Goal: Check status: Check status

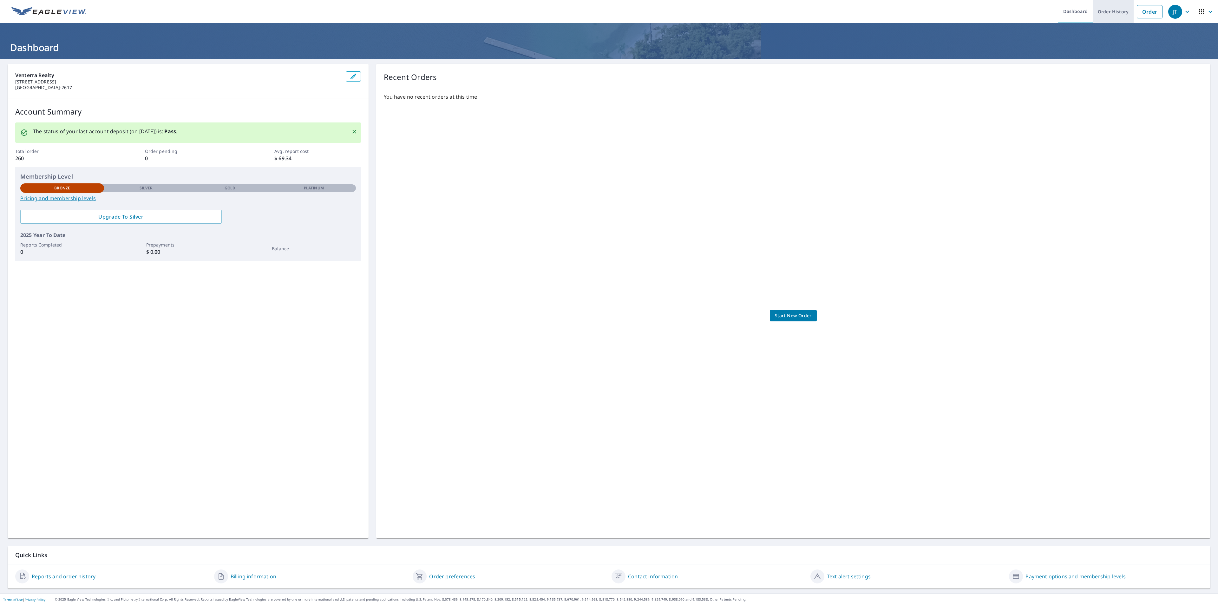
click at [1103, 12] on link "Order History" at bounding box center [1113, 11] width 41 height 23
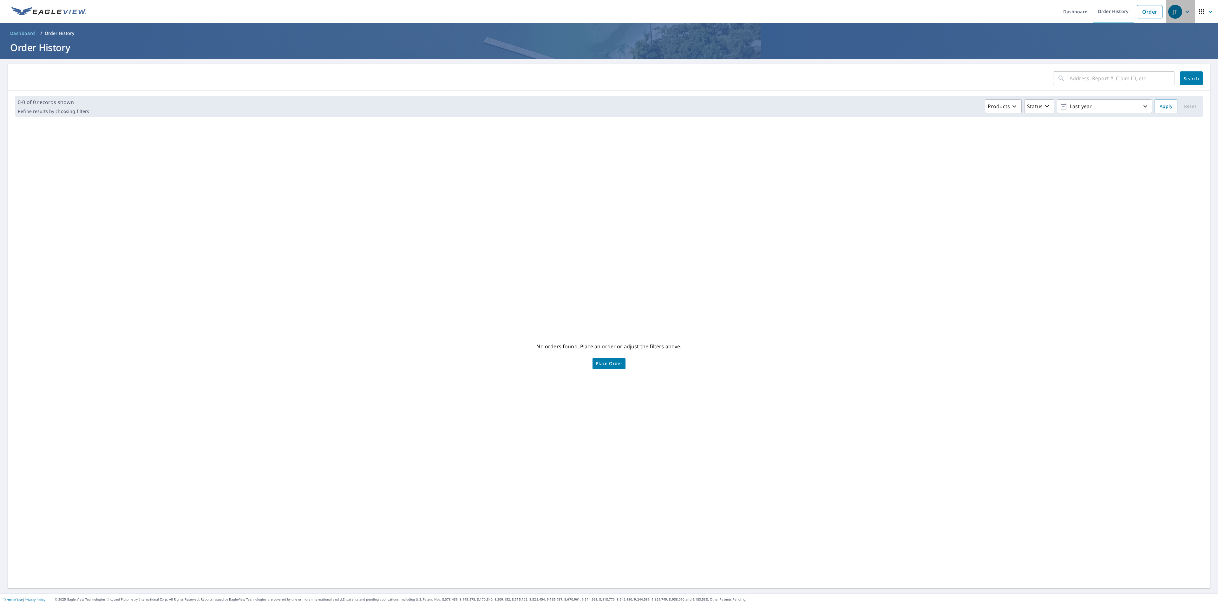
click at [1173, 10] on div "JT" at bounding box center [1175, 12] width 14 height 14
click at [1069, 8] on link "Dashboard" at bounding box center [1075, 11] width 35 height 23
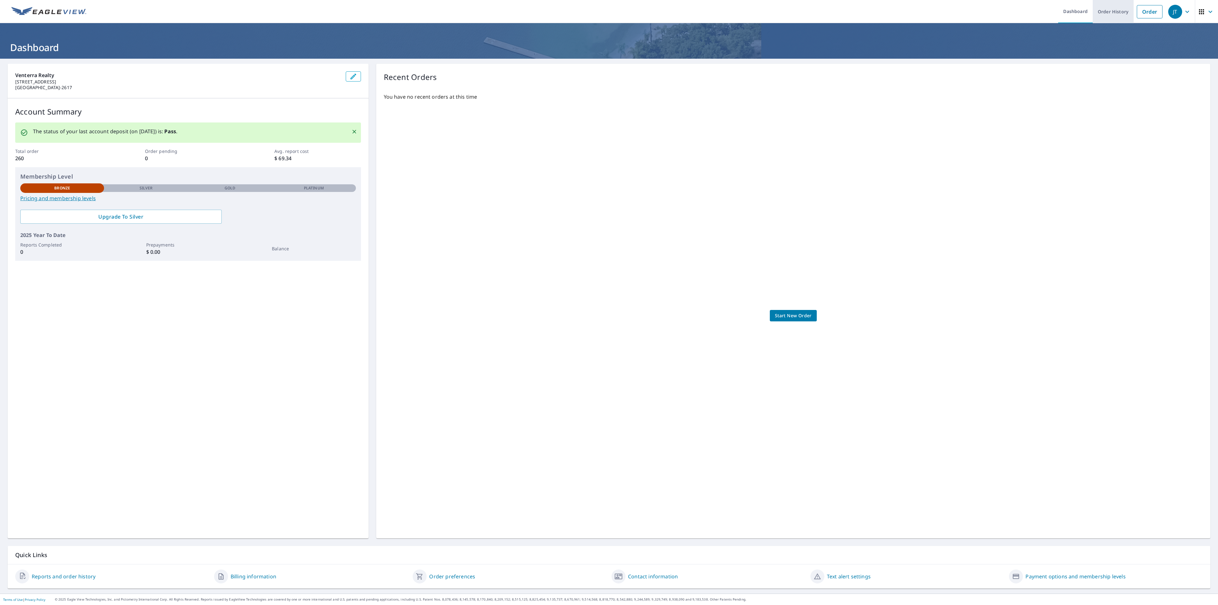
click at [1111, 10] on link "Order History" at bounding box center [1113, 11] width 41 height 23
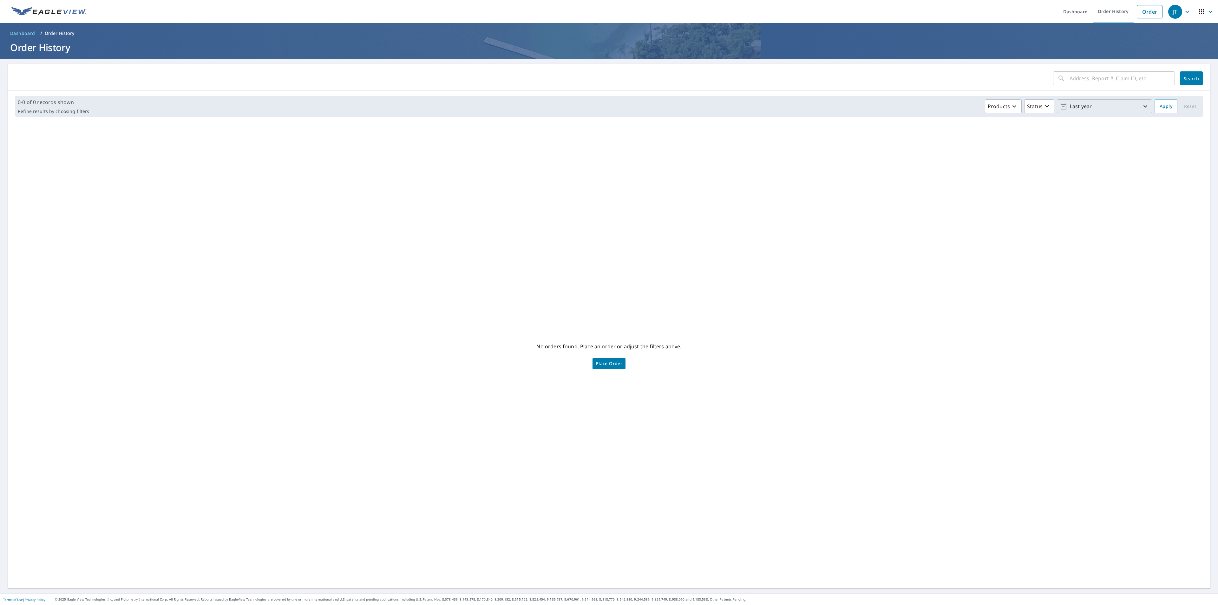
click at [1109, 106] on p "Last year" at bounding box center [1105, 106] width 74 height 11
click at [1076, 169] on p "Last year" at bounding box center [1081, 167] width 22 height 8
click at [1075, 104] on input "[DATE]" at bounding box center [1084, 106] width 31 height 10
type input "[DATE]"
click at [1160, 105] on span "Apply" at bounding box center [1166, 106] width 13 height 8
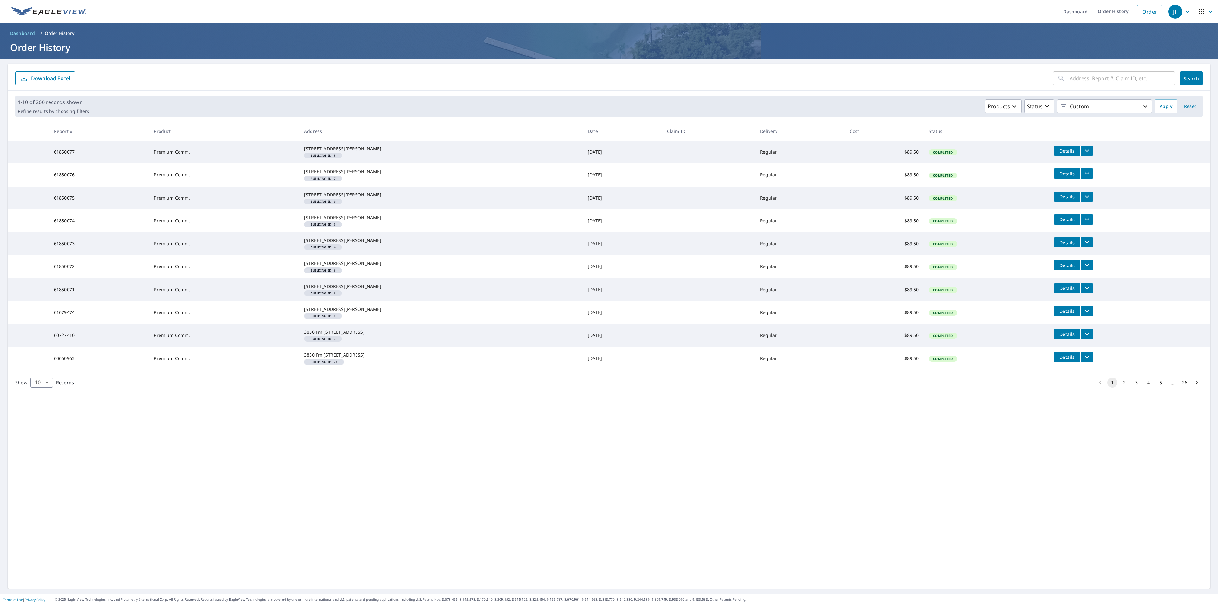
click at [1194, 386] on icon "Go to next page" at bounding box center [1197, 382] width 6 height 6
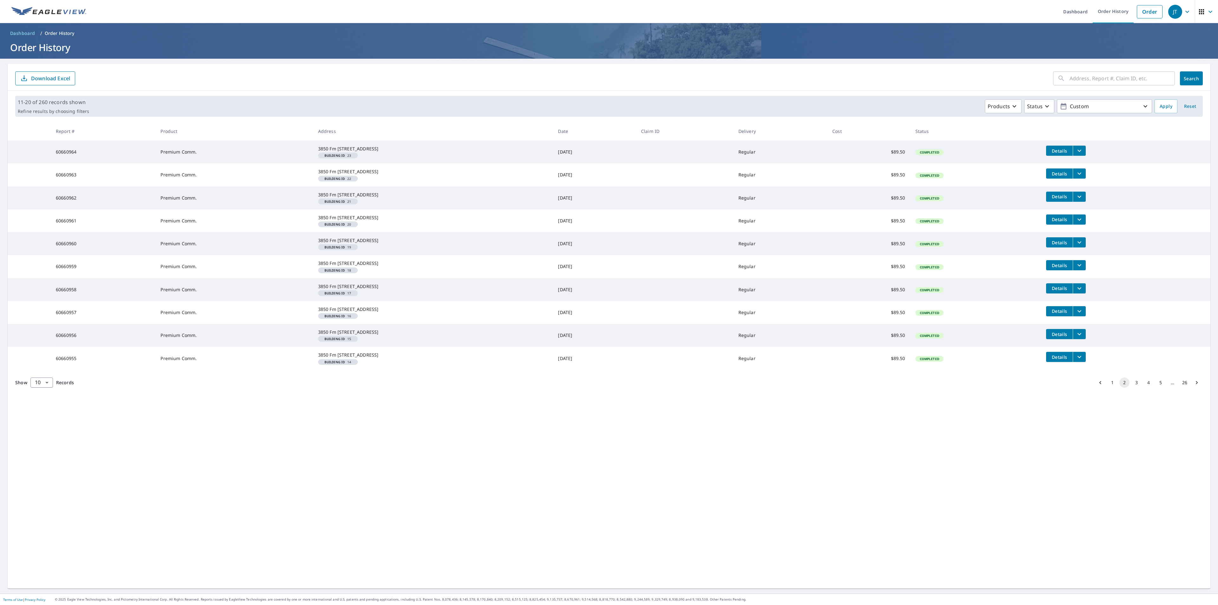
click at [1107, 81] on input "text" at bounding box center [1122, 78] width 105 height 18
paste input "[STREET_ADDRESS]"
type input "[STREET_ADDRESS]"
click button "Search" at bounding box center [1191, 78] width 23 height 14
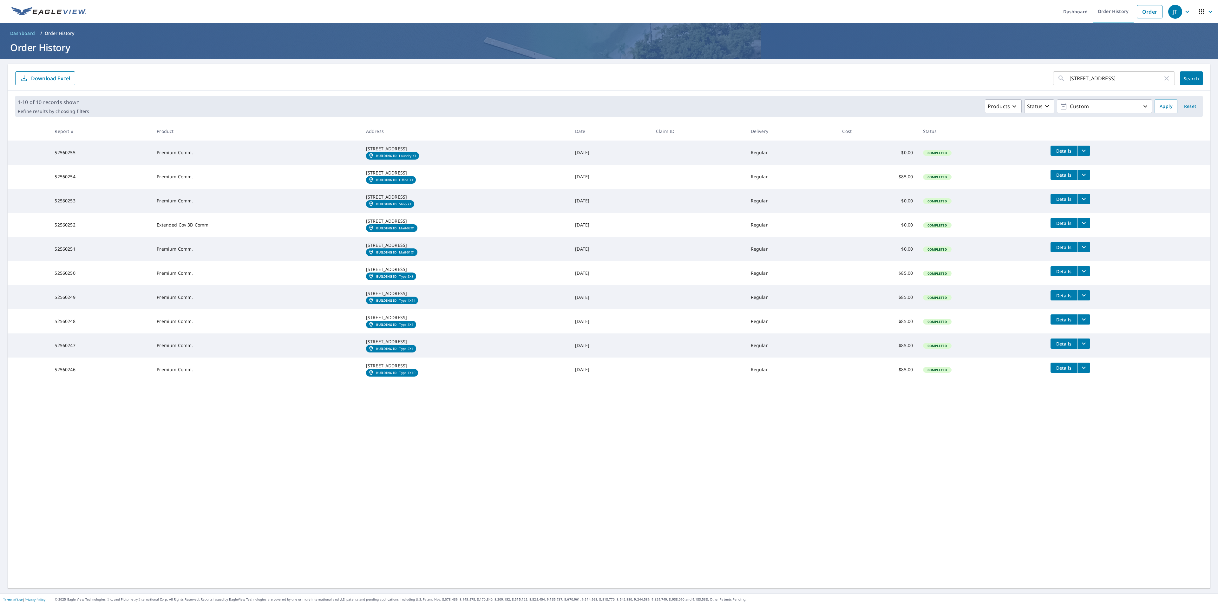
click at [1084, 150] on icon "filesDropdownBtn-52560255" at bounding box center [1084, 151] width 4 height 2
click at [1141, 150] on td "Details" at bounding box center [1128, 151] width 165 height 20
click at [1083, 179] on icon "filesDropdownBtn-52560254" at bounding box center [1084, 175] width 8 height 8
click at [1082, 200] on icon "filesDropdownBtn-52560253" at bounding box center [1084, 199] width 4 height 2
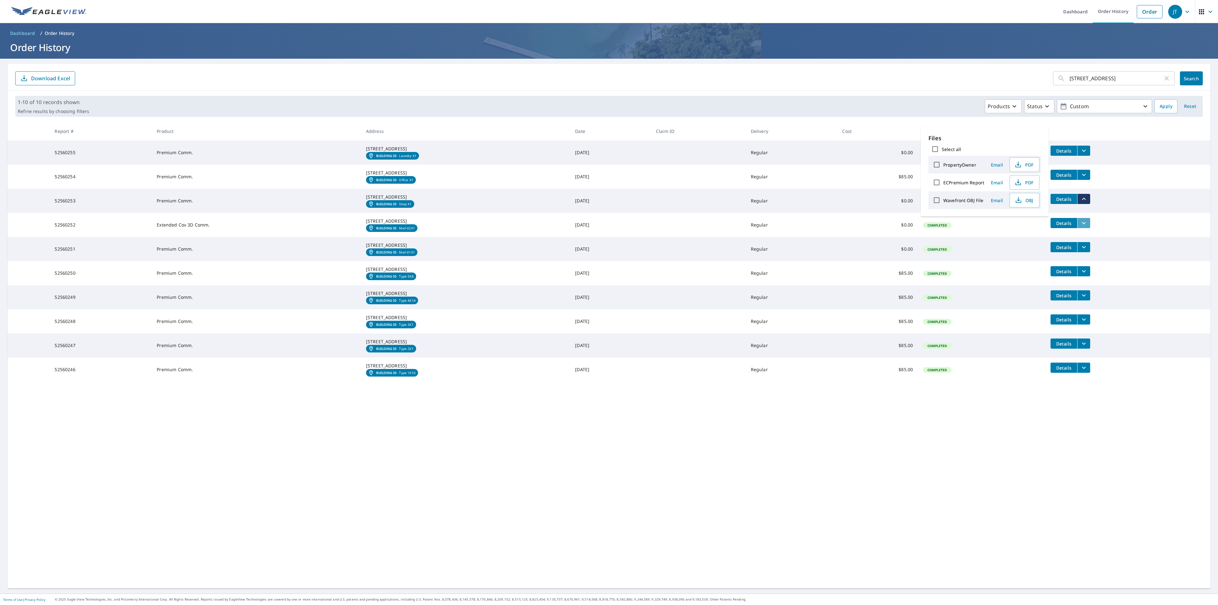
click at [1085, 227] on icon "filesDropdownBtn-52560252" at bounding box center [1084, 223] width 8 height 8
click at [1082, 251] on icon "filesDropdownBtn-52560251" at bounding box center [1084, 247] width 8 height 8
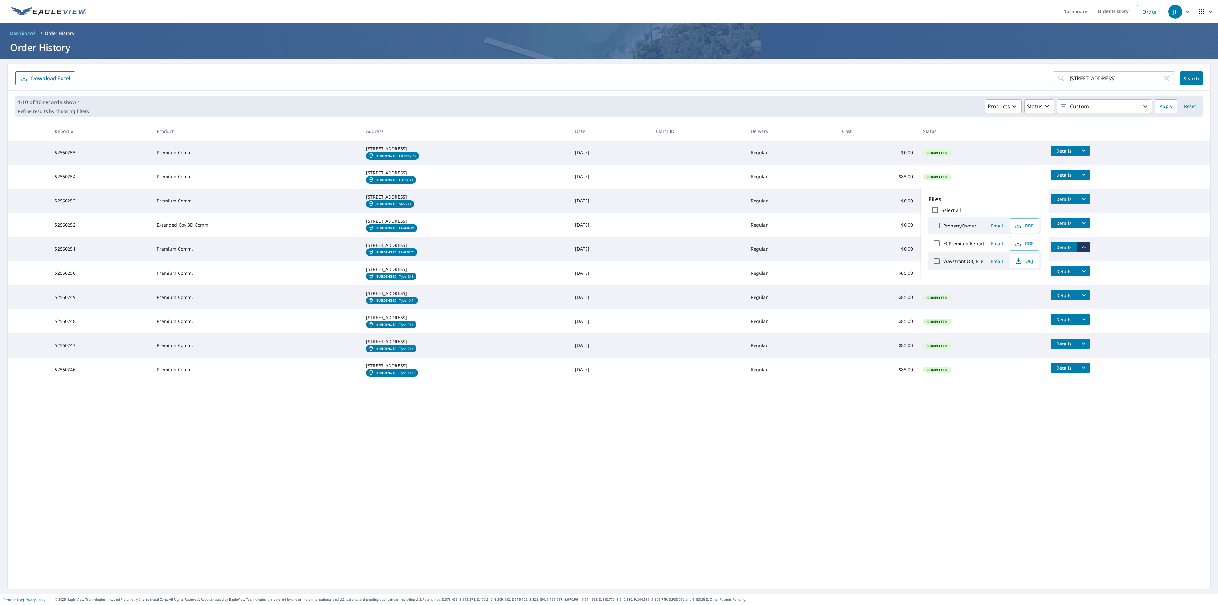
click at [952, 48] on h1 "Order History" at bounding box center [609, 47] width 1203 height 13
click at [1059, 150] on span "Details" at bounding box center [1064, 151] width 19 height 6
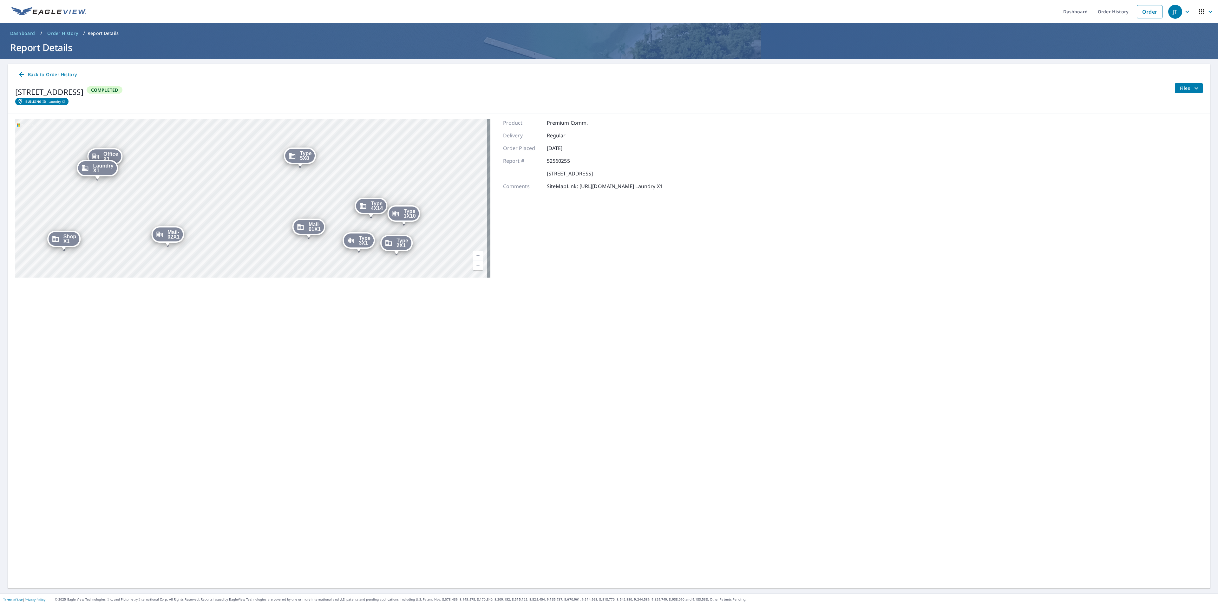
drag, startPoint x: 306, startPoint y: 222, endPoint x: 465, endPoint y: 252, distance: 162.1
click at [465, 252] on div "Type 2X1 [STREET_ADDRESS] Type 3X1 [STREET_ADDRESS] Type 4X14 [STREET_ADDRESS] …" at bounding box center [252, 198] width 475 height 159
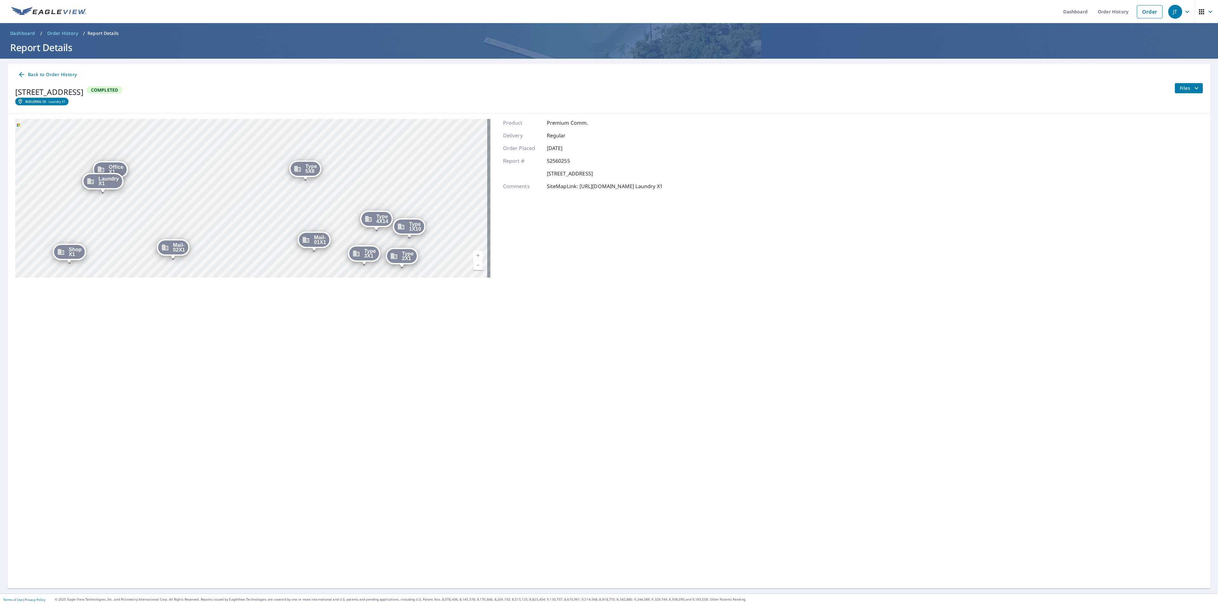
drag, startPoint x: 439, startPoint y: 188, endPoint x: 440, endPoint y: 180, distance: 8.6
click at [440, 180] on div "Type 2X1 [STREET_ADDRESS] Type 3X1 [STREET_ADDRESS] Type 4X14 [STREET_ADDRESS] …" at bounding box center [252, 198] width 475 height 159
click at [23, 74] on icon at bounding box center [22, 75] width 8 height 8
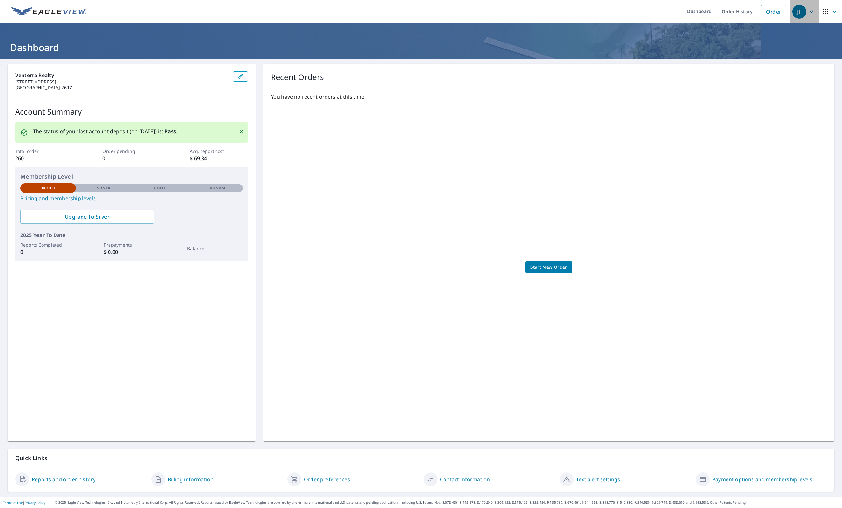
click at [674, 13] on icon "button" at bounding box center [811, 12] width 8 height 8
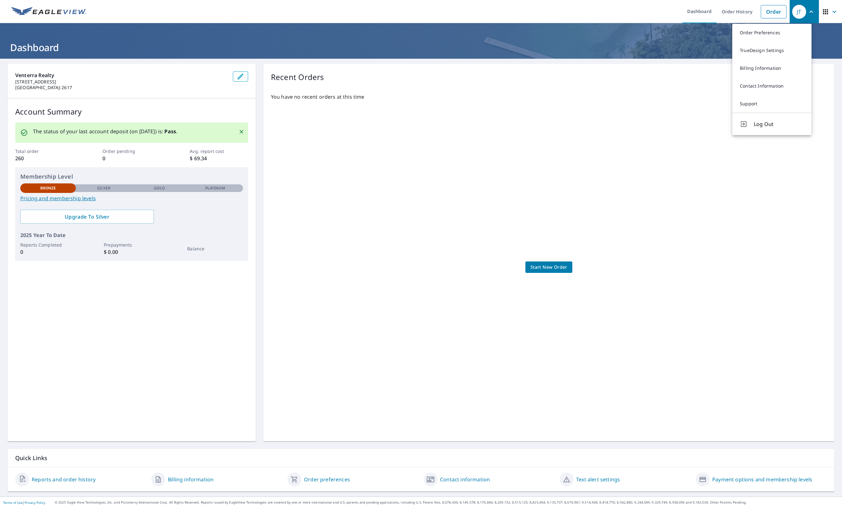
click at [674, 12] on icon "button" at bounding box center [811, 12] width 8 height 8
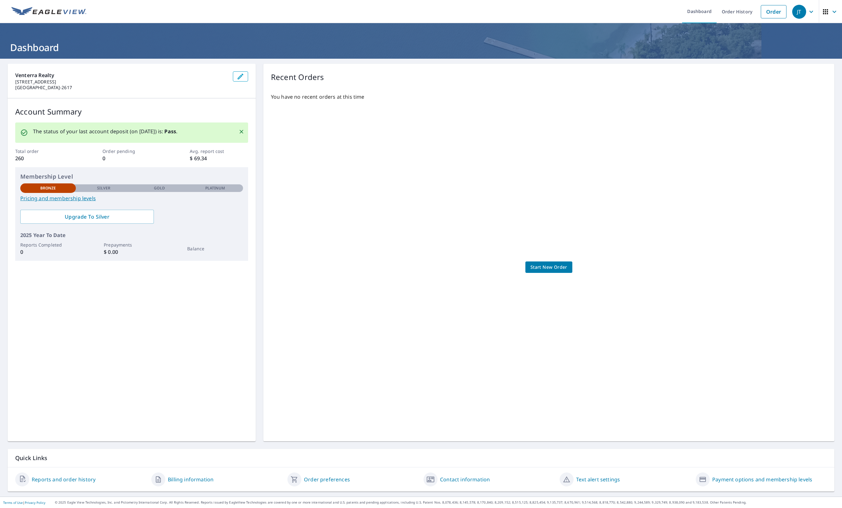
click at [674, 12] on icon "button" at bounding box center [811, 12] width 8 height 8
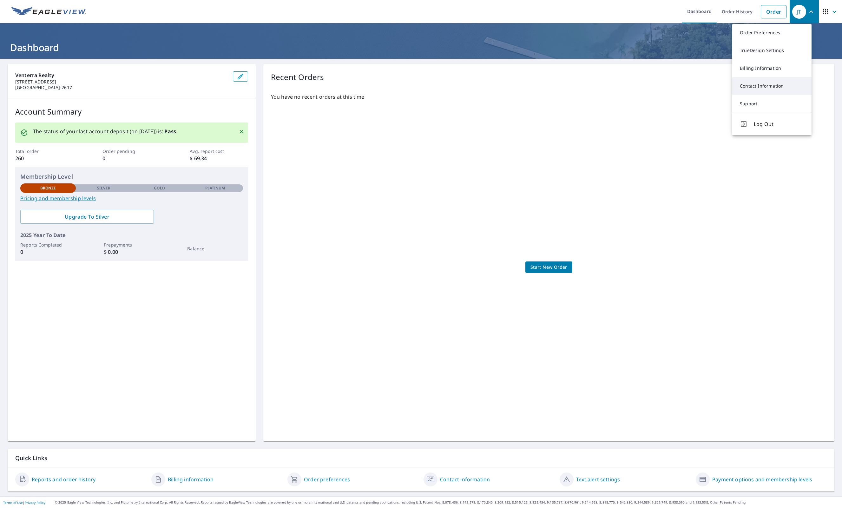
click at [674, 85] on link "Contact Information" at bounding box center [771, 86] width 79 height 18
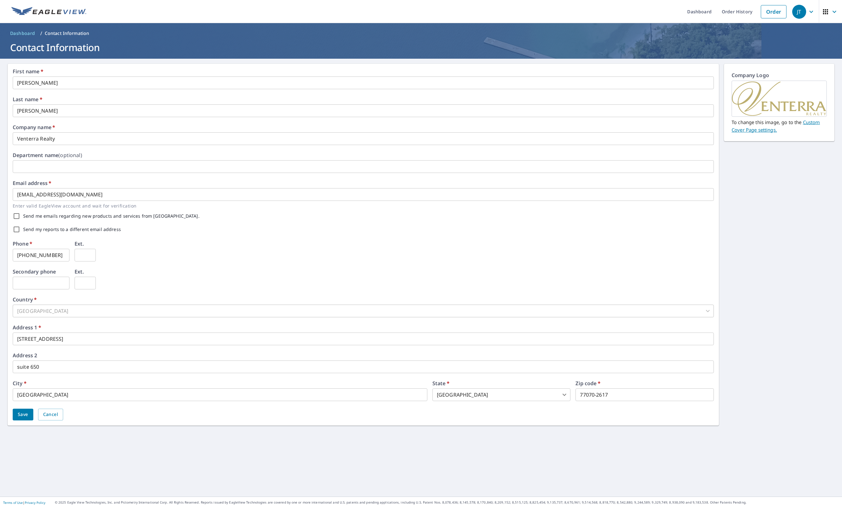
click at [25, 33] on span "Dashboard" at bounding box center [22, 33] width 25 height 6
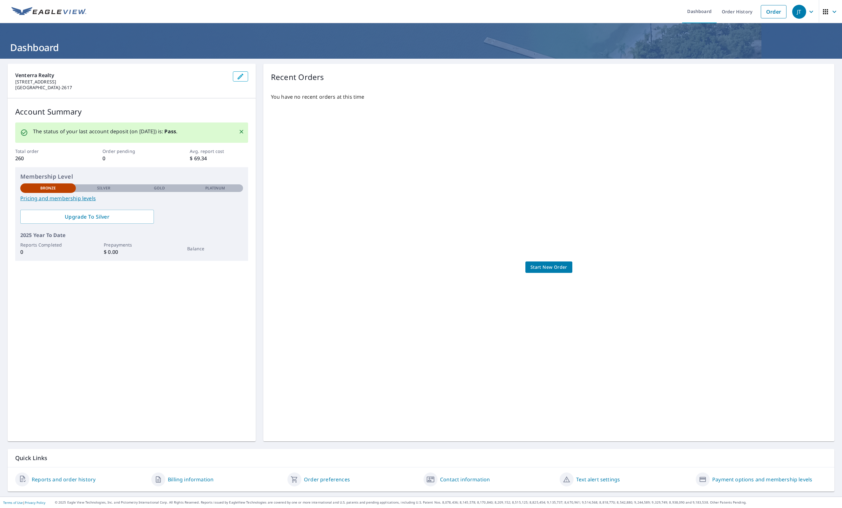
click at [674, 10] on span "JT" at bounding box center [804, 11] width 24 height 15
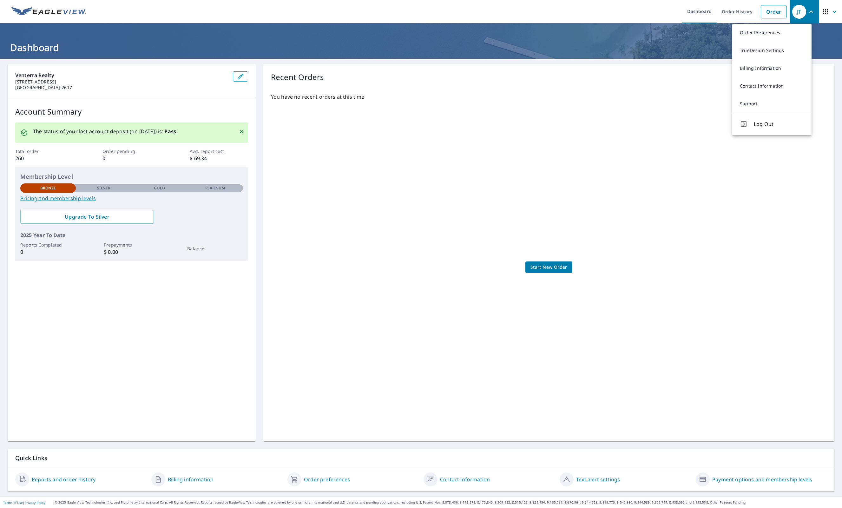
click at [649, 80] on div "Recent Orders" at bounding box center [549, 76] width 556 height 11
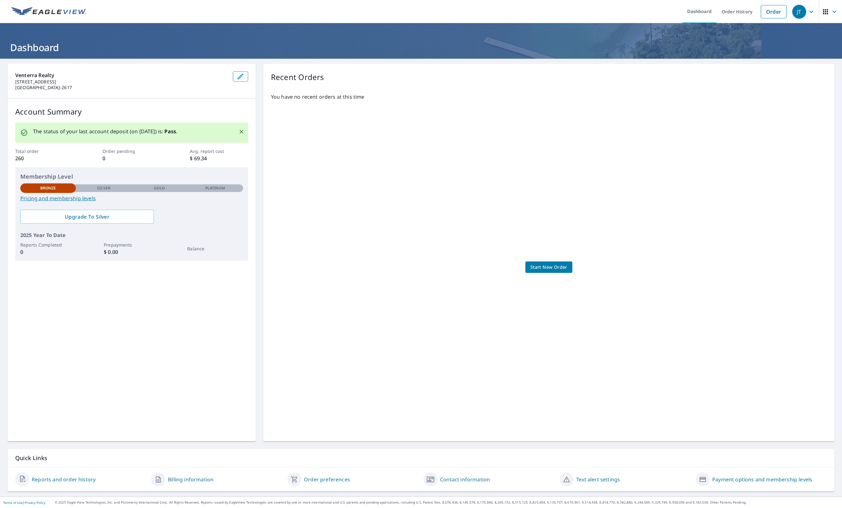
click at [674, 14] on icon "button" at bounding box center [835, 12] width 8 height 8
click at [594, 10] on ul "Dashboard Order History Order" at bounding box center [440, 11] width 700 height 23
click at [674, 11] on icon "button" at bounding box center [811, 12] width 8 height 8
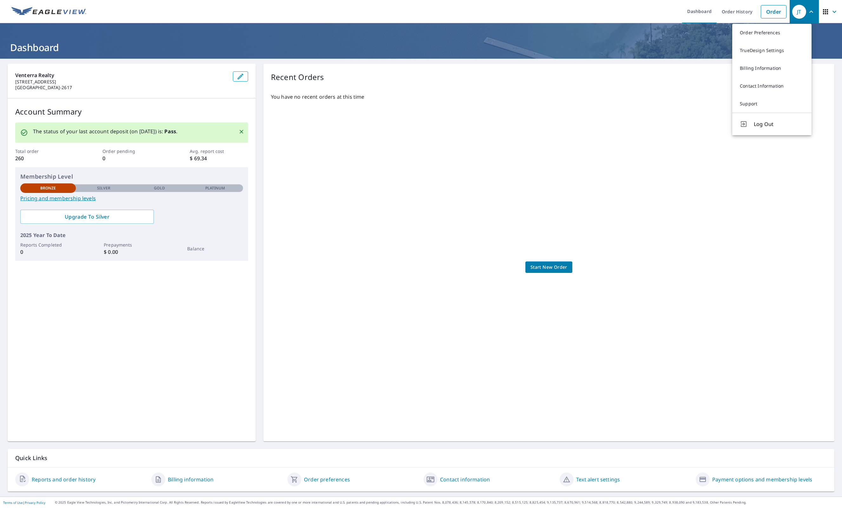
click at [671, 46] on h1 "Dashboard" at bounding box center [421, 47] width 827 height 13
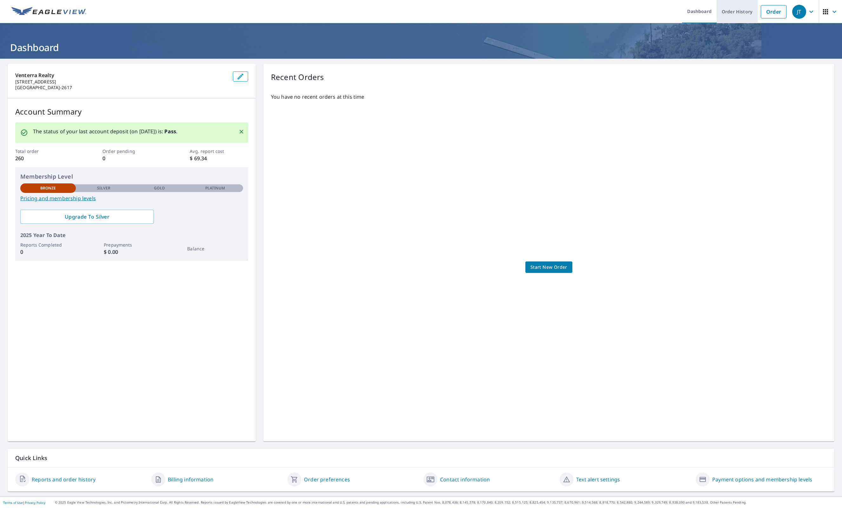
click at [674, 10] on link "Order History" at bounding box center [737, 11] width 41 height 23
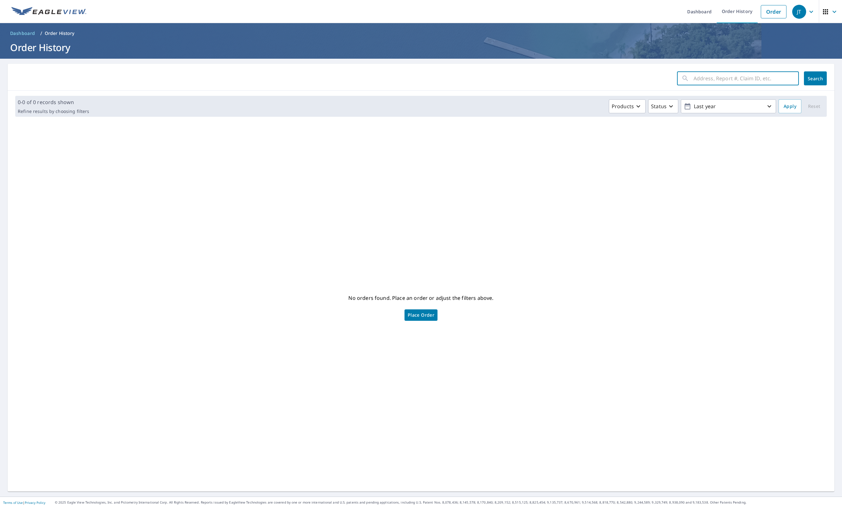
click at [674, 77] on input "text" at bounding box center [745, 78] width 105 height 18
type input "1001"
click at [674, 76] on button "Search" at bounding box center [815, 78] width 23 height 14
click at [674, 76] on input "1001" at bounding box center [739, 78] width 93 height 18
